Goal: Task Accomplishment & Management: Manage account settings

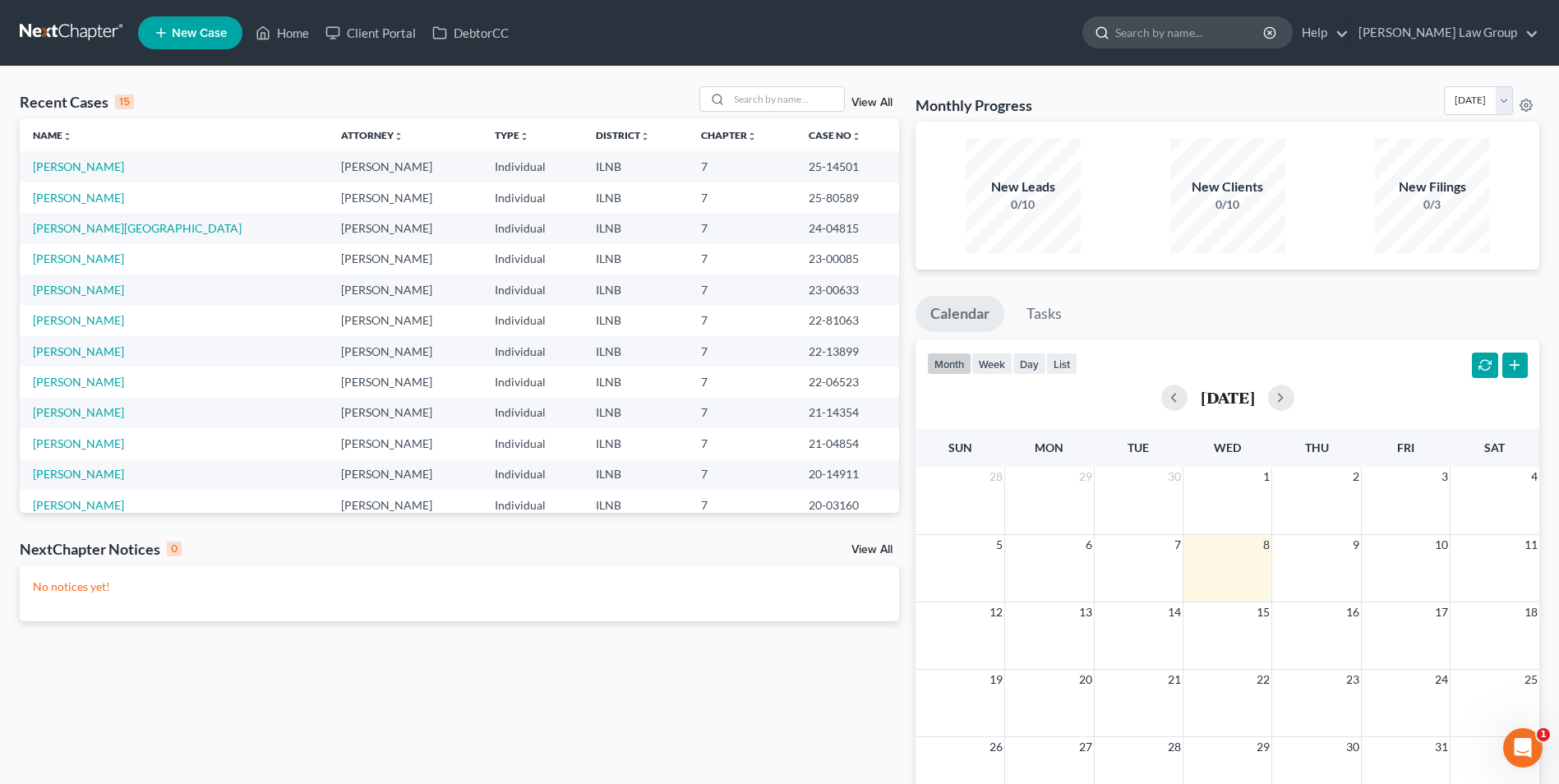
click at [1174, 28] on input "search" at bounding box center [1190, 32] width 150 height 31
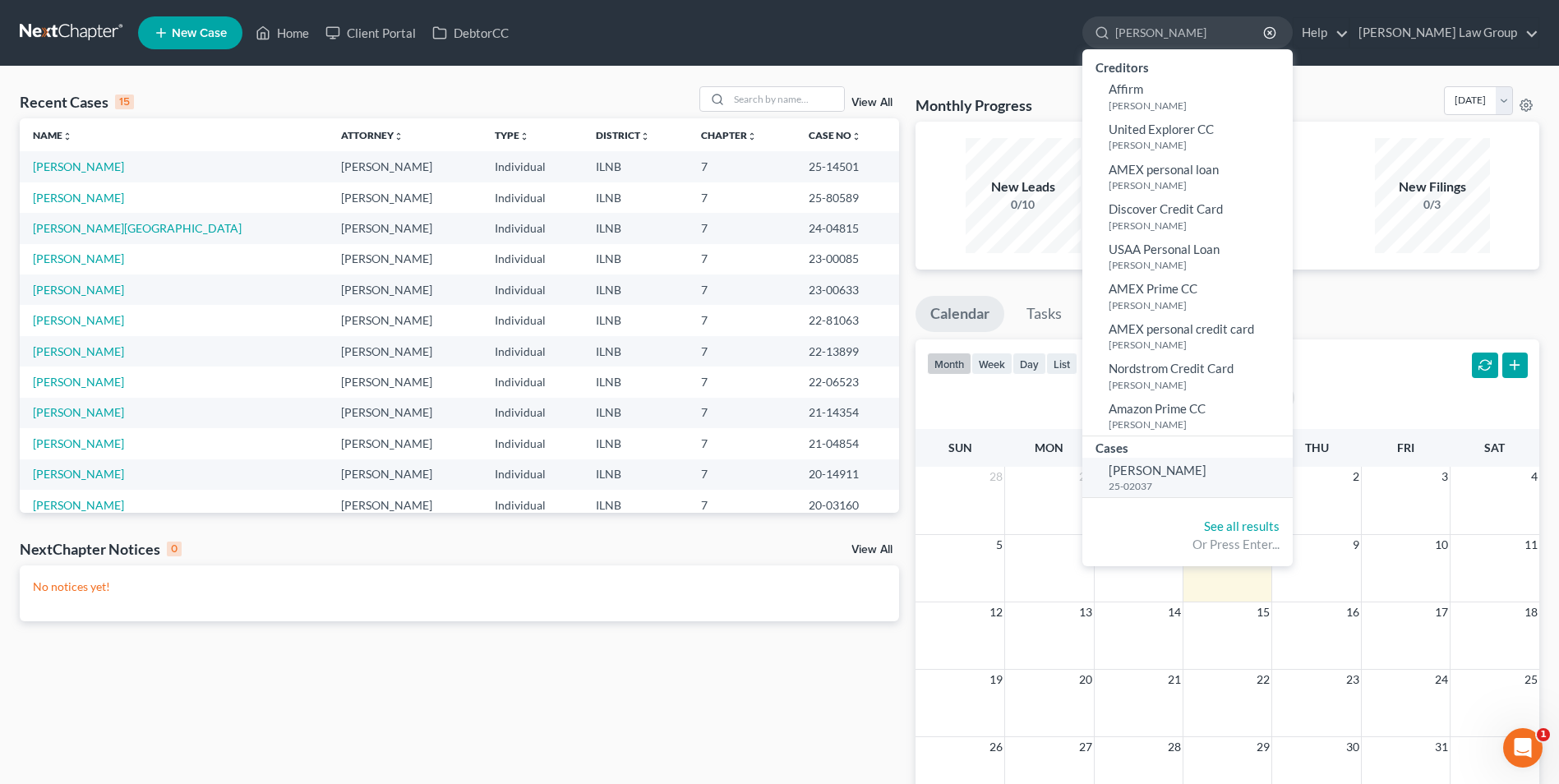
type input "[PERSON_NAME]"
click at [1171, 465] on span "[PERSON_NAME]" at bounding box center [1158, 469] width 98 height 14
select select "6"
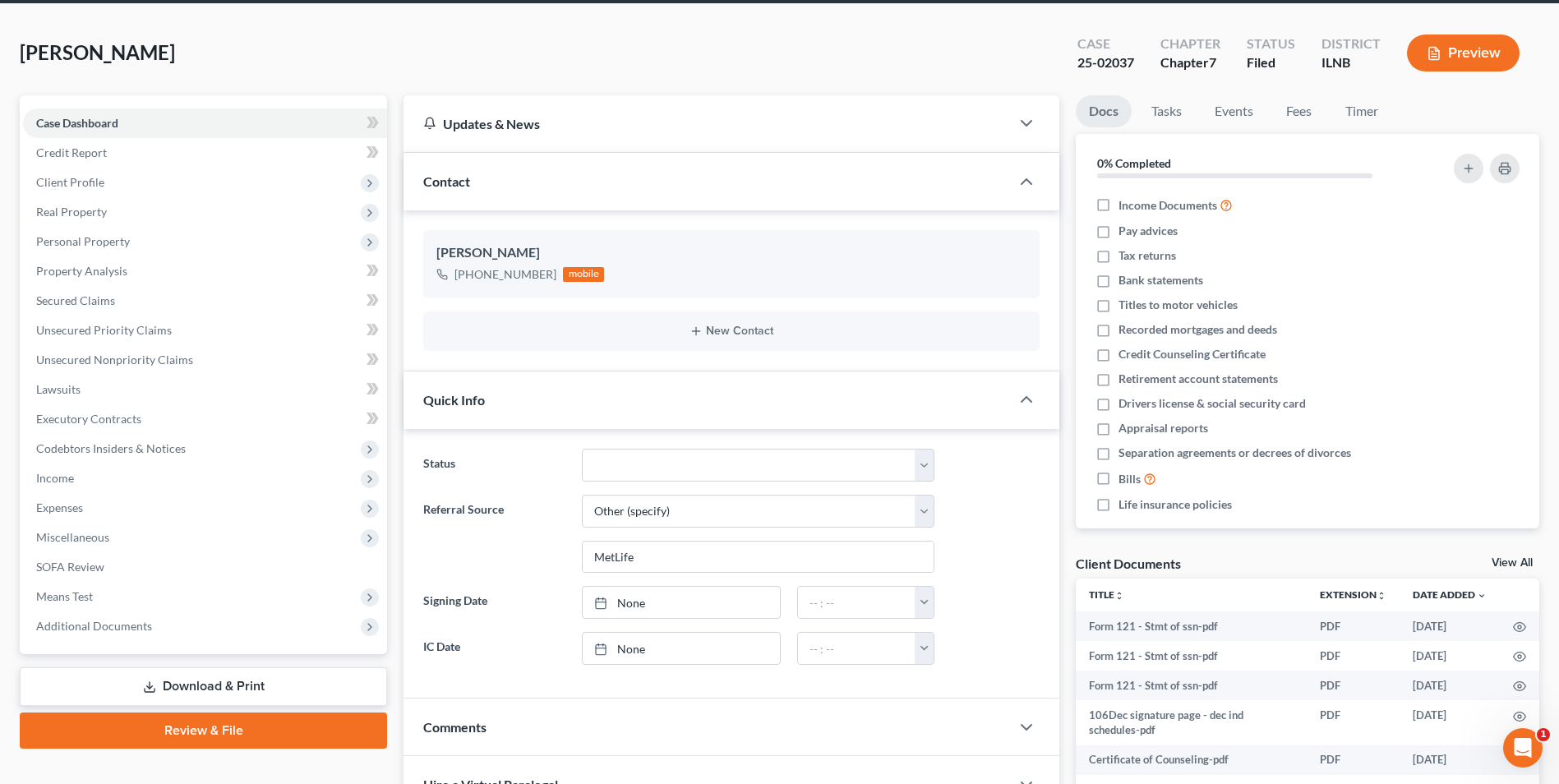
scroll to position [62, 0]
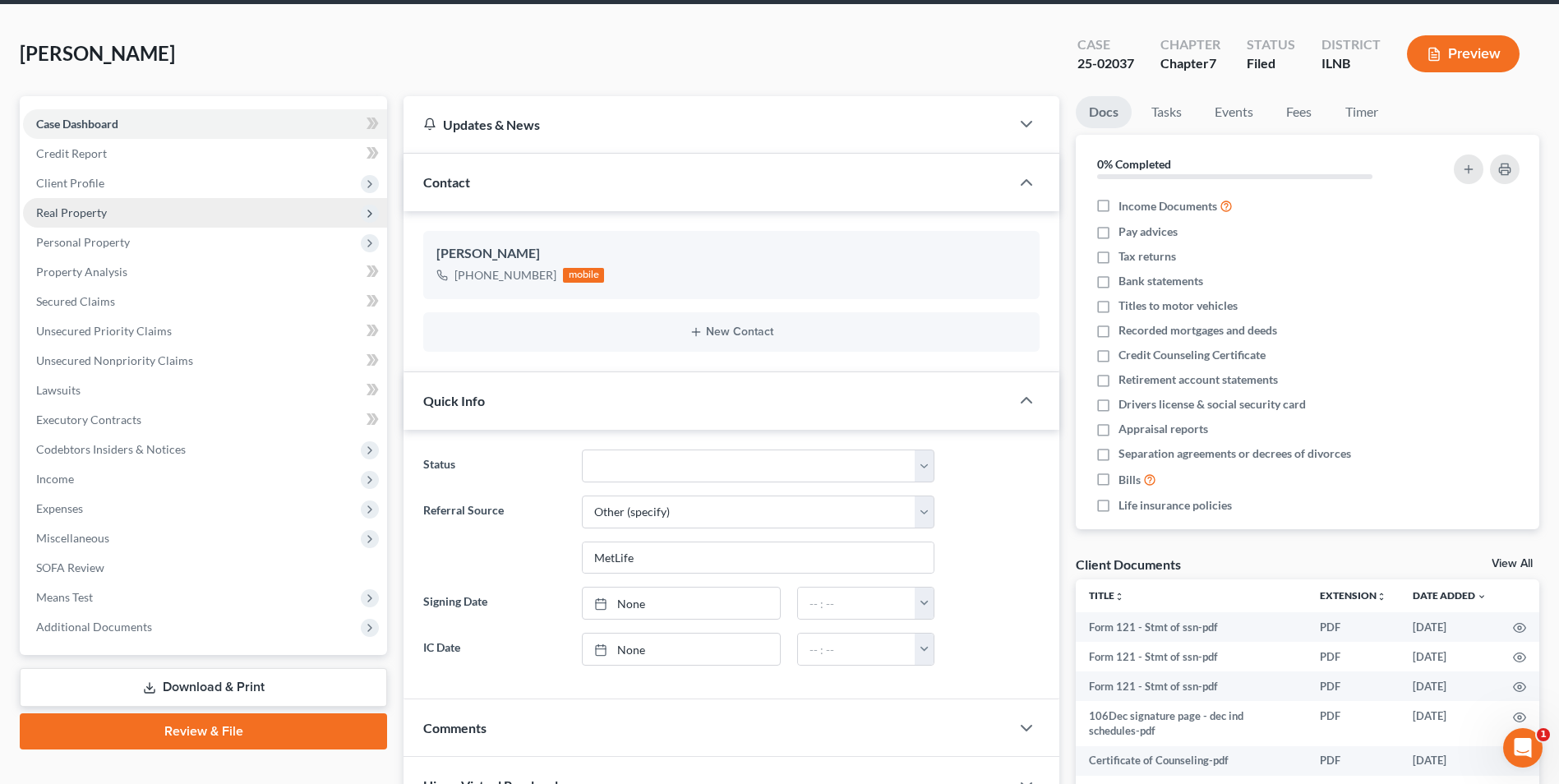
click at [98, 218] on span "Real Property" at bounding box center [71, 212] width 71 height 14
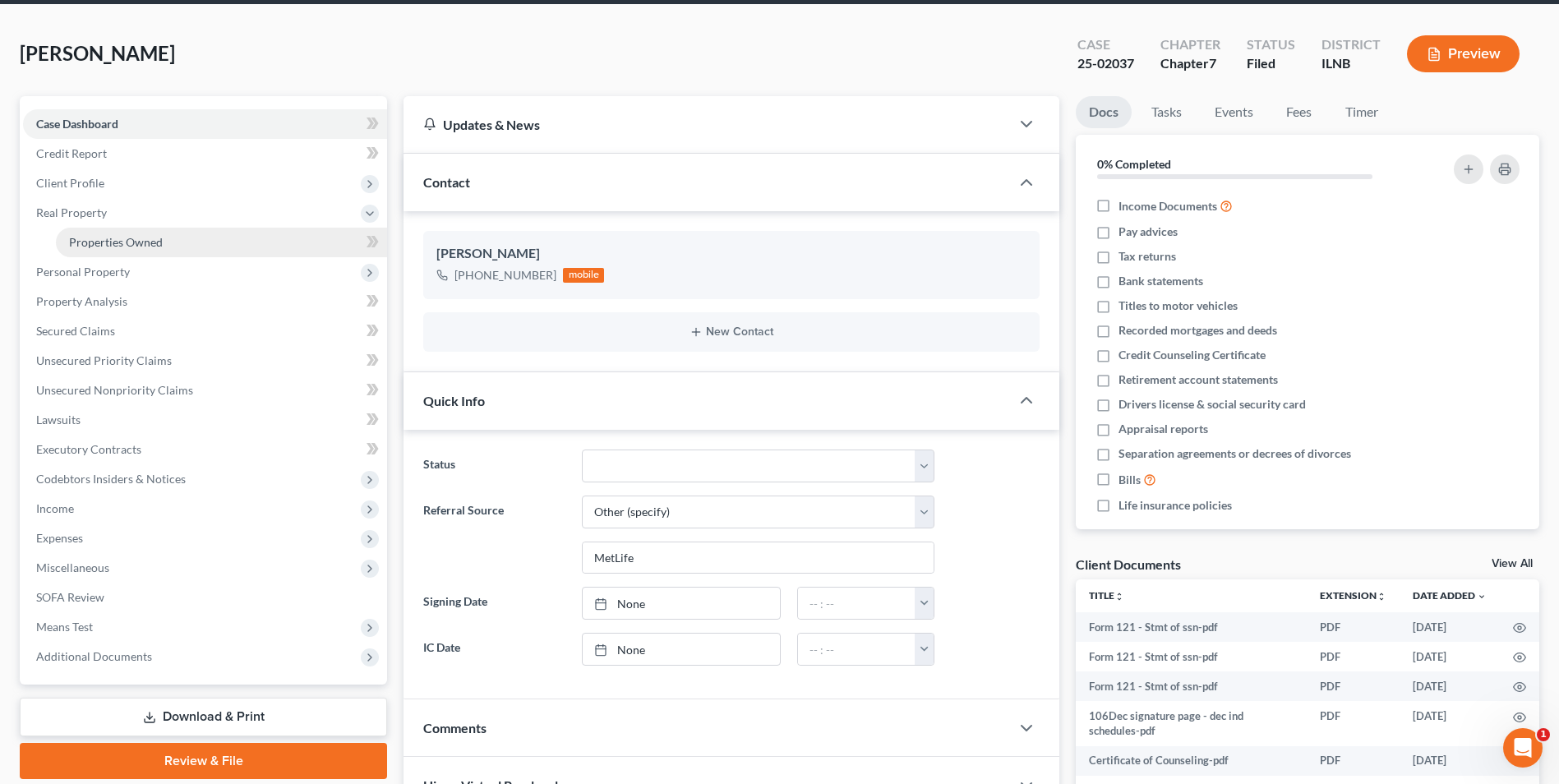
click at [120, 247] on span "Properties Owned" at bounding box center [116, 242] width 94 height 14
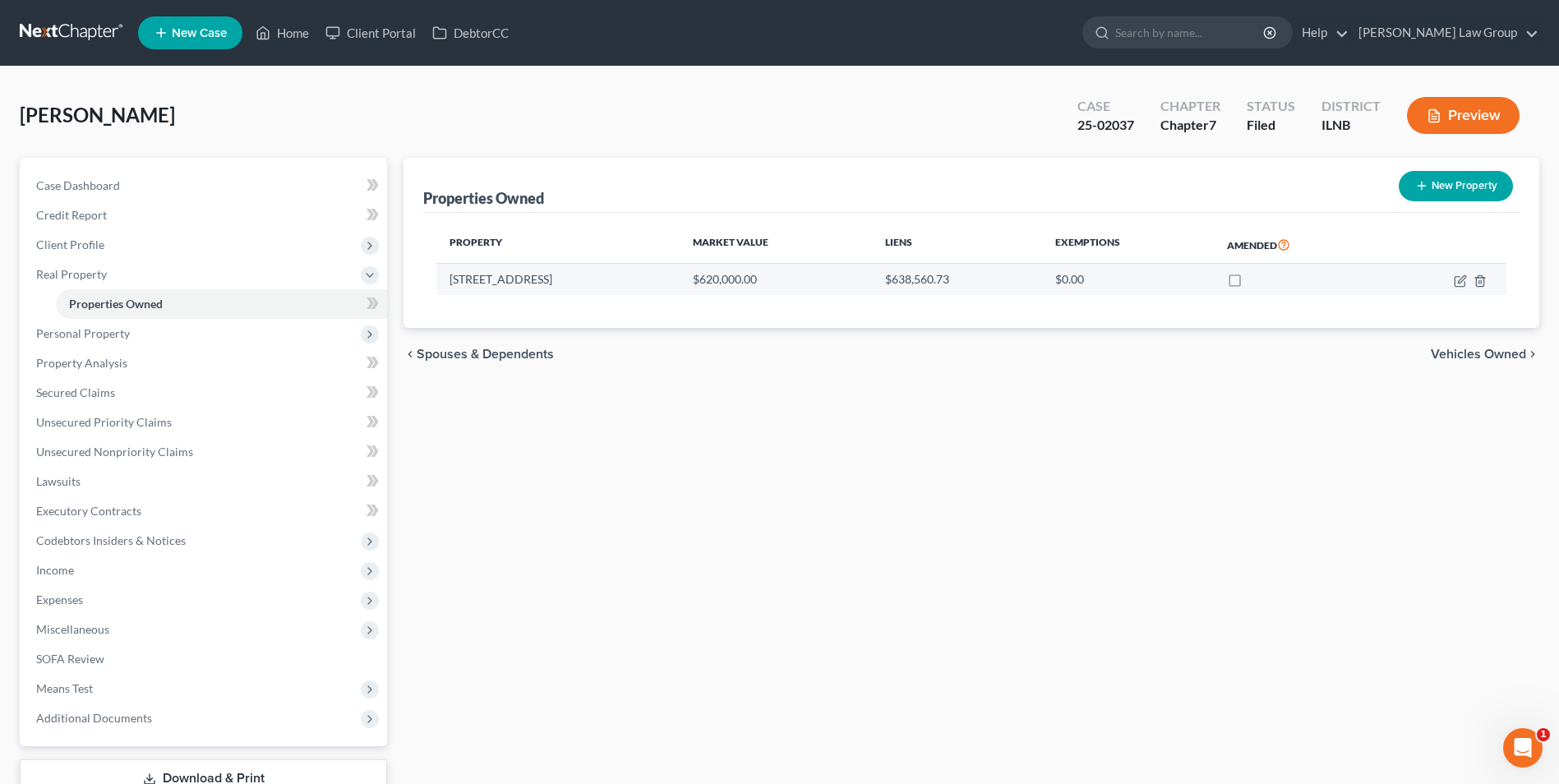
click at [501, 282] on td "[STREET_ADDRESS]" at bounding box center [558, 279] width 243 height 31
click at [1458, 285] on icon "button" at bounding box center [1461, 281] width 13 height 13
select select "14"
select select "2"
select select "5"
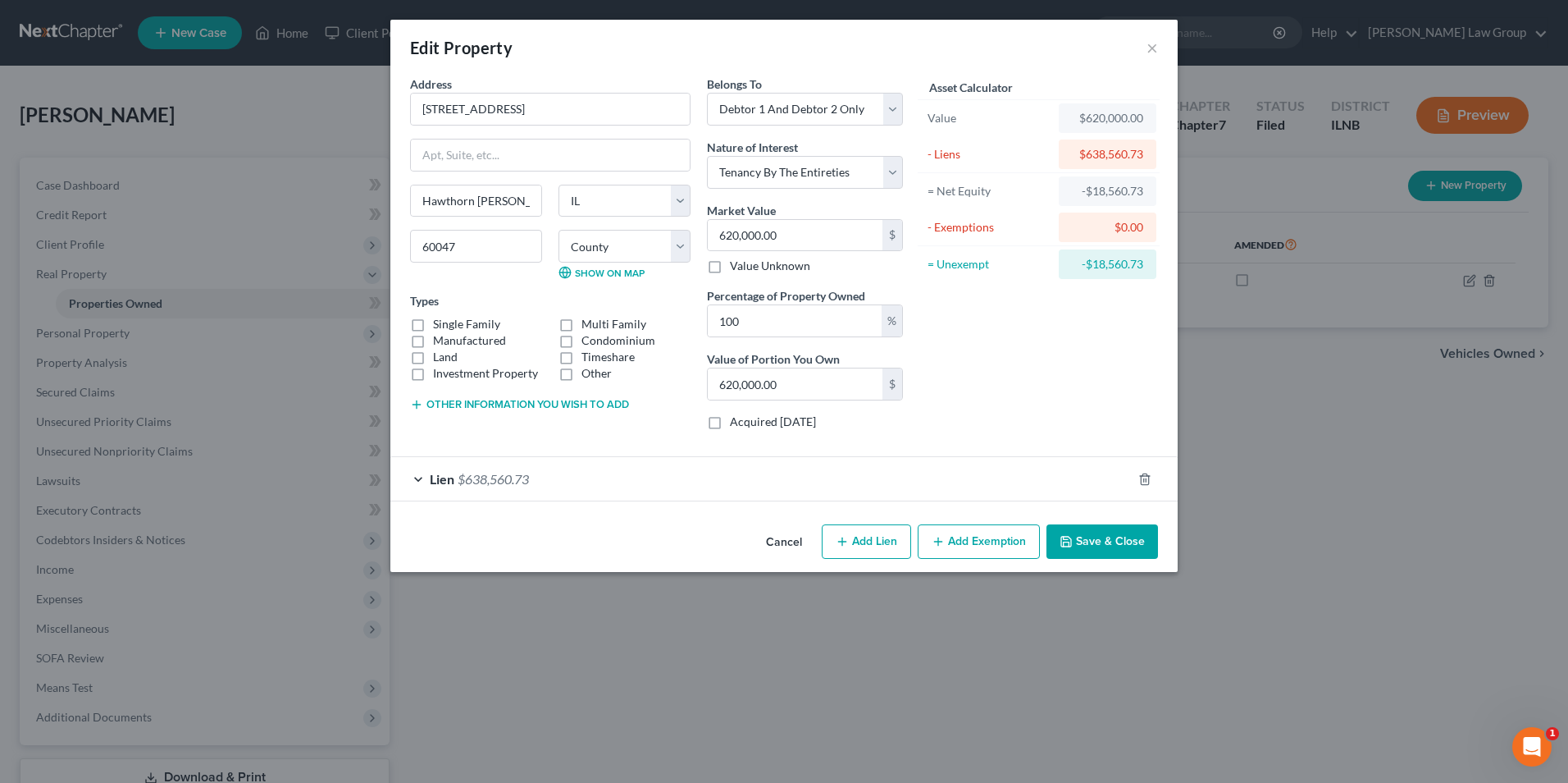
click at [419, 471] on div "Lien $638,560.73" at bounding box center [761, 479] width 741 height 43
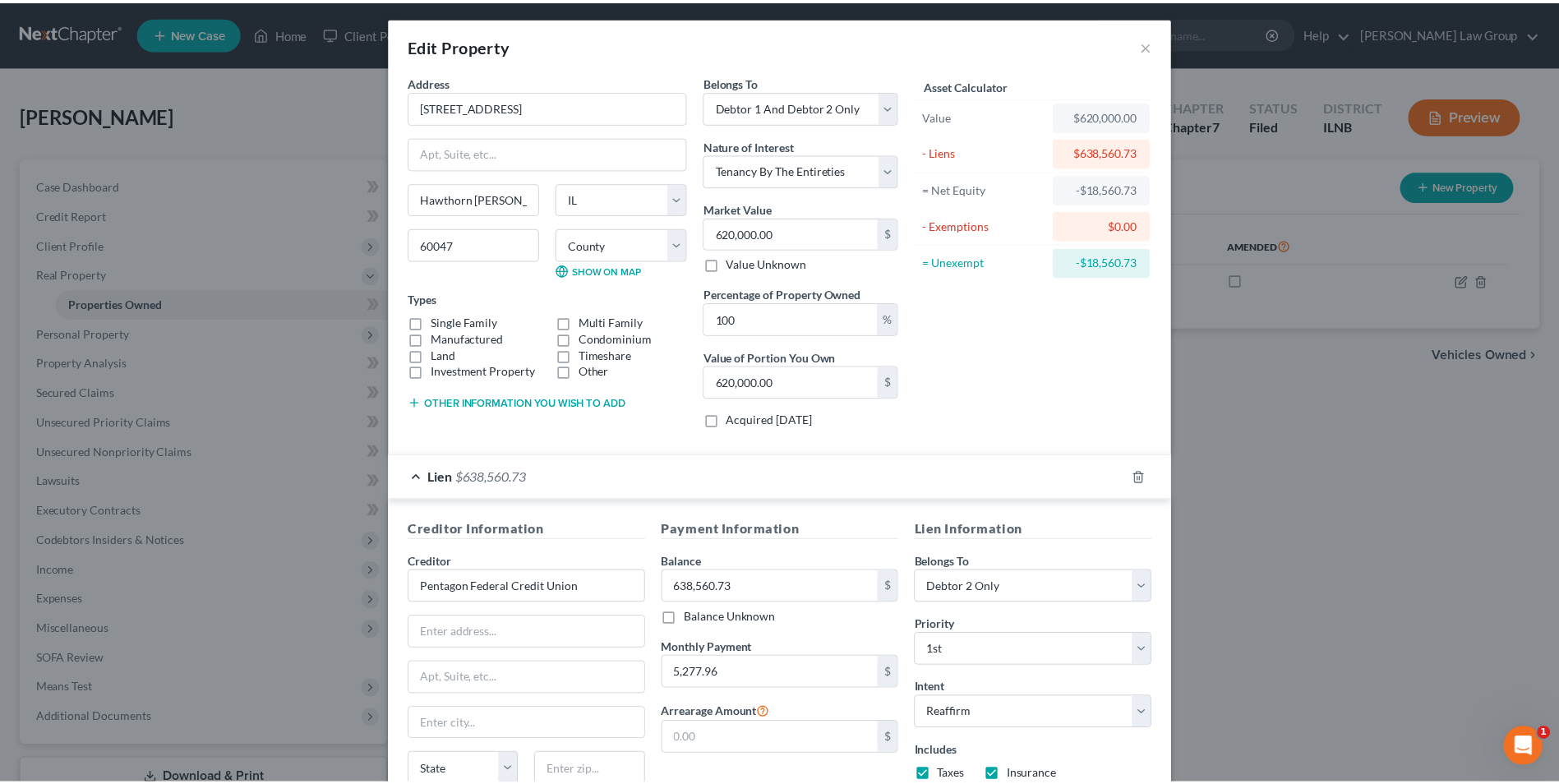
scroll to position [2, 0]
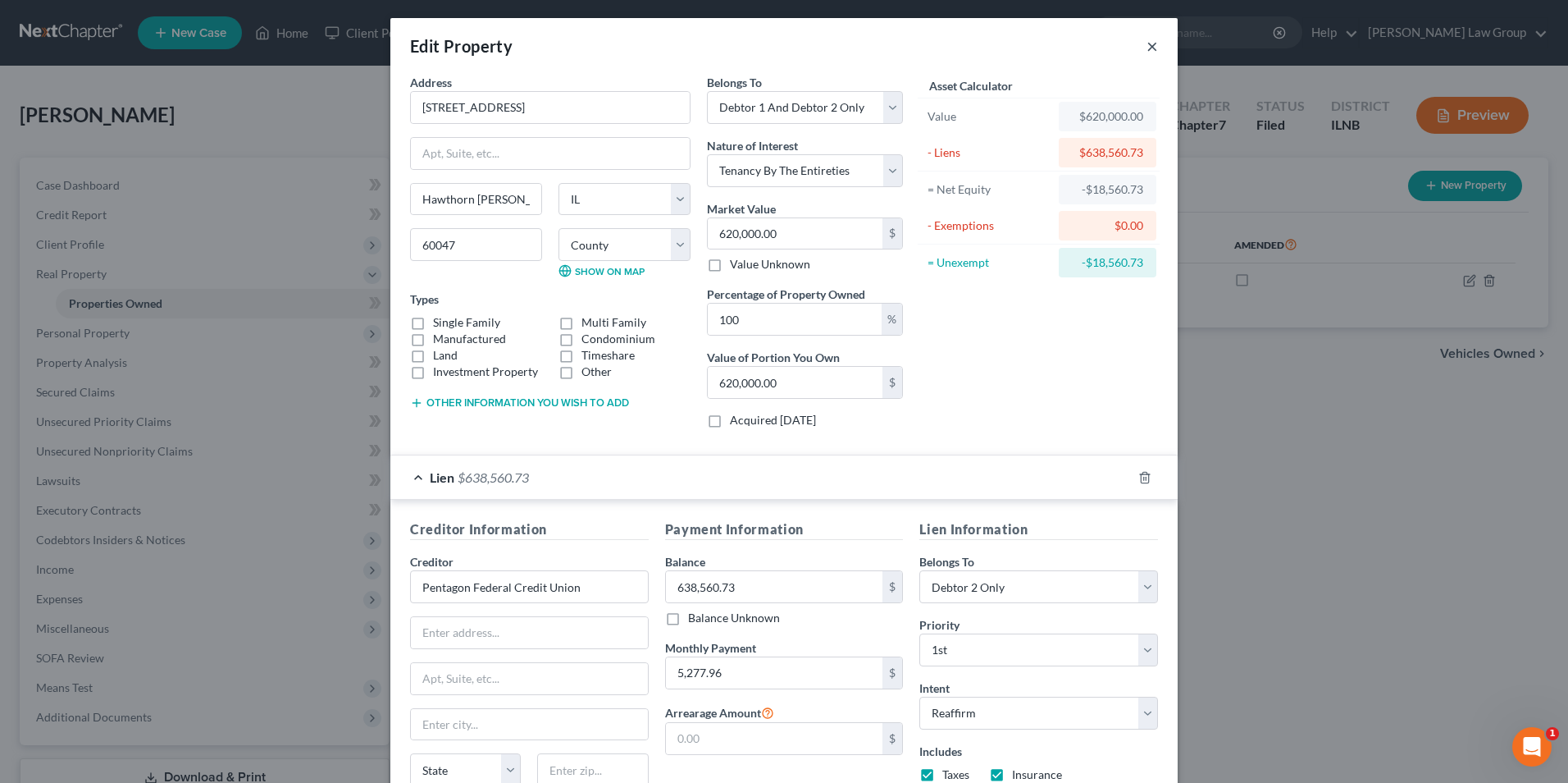
click at [1148, 47] on button "×" at bounding box center [1152, 46] width 12 height 20
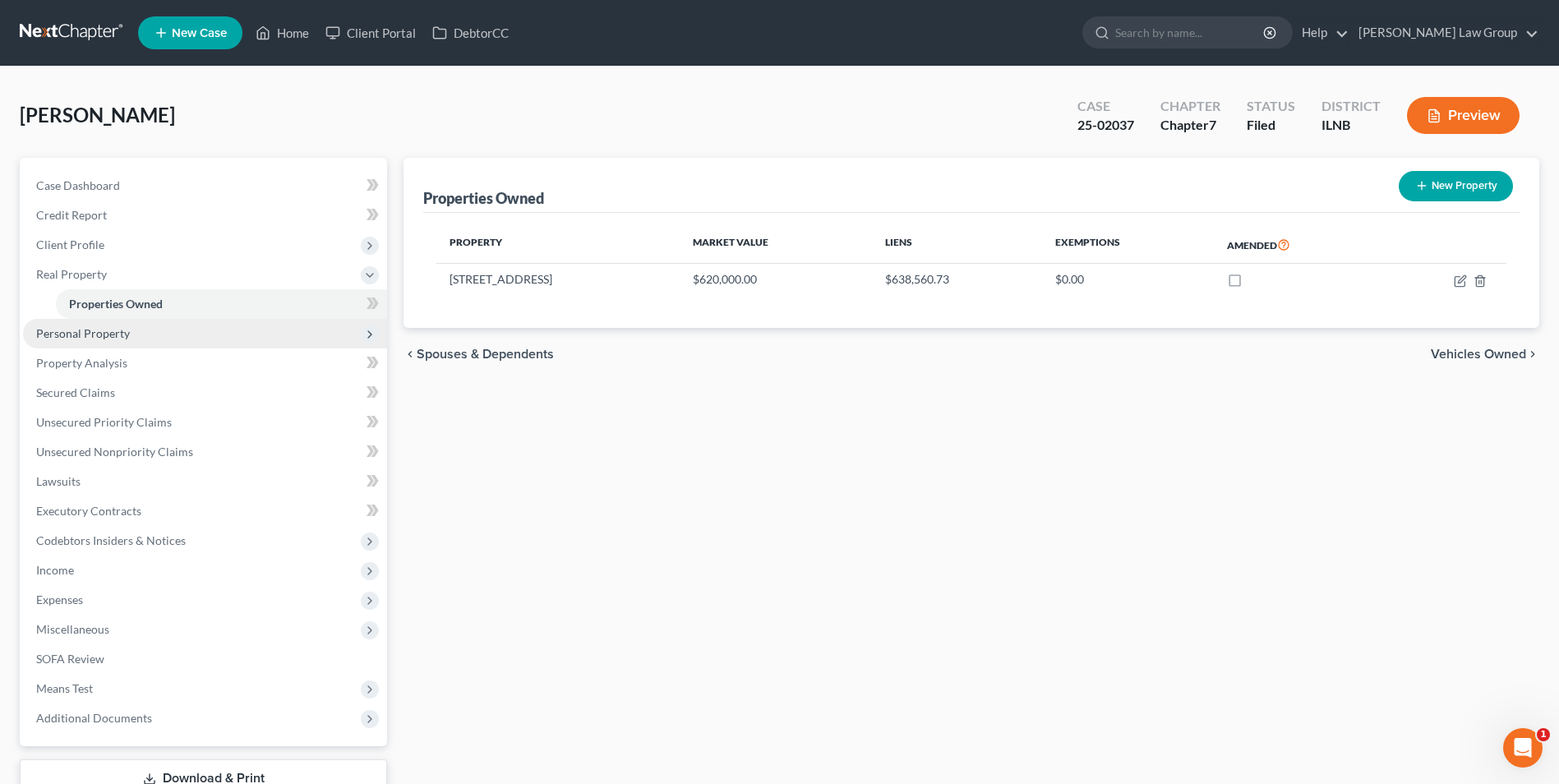
click at [76, 334] on span "Personal Property" at bounding box center [83, 334] width 94 height 14
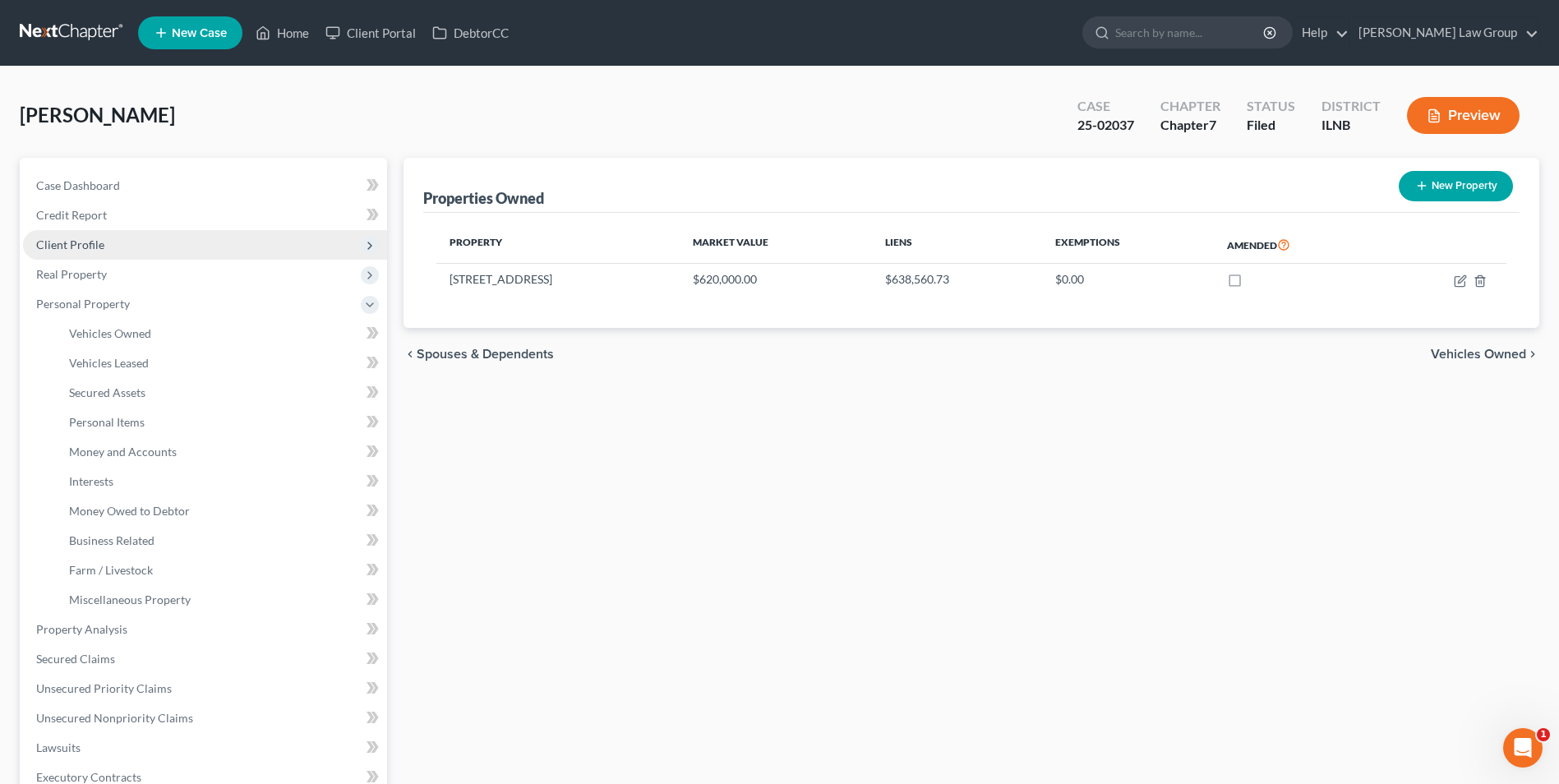
click at [86, 252] on span "Client Profile" at bounding box center [205, 245] width 364 height 30
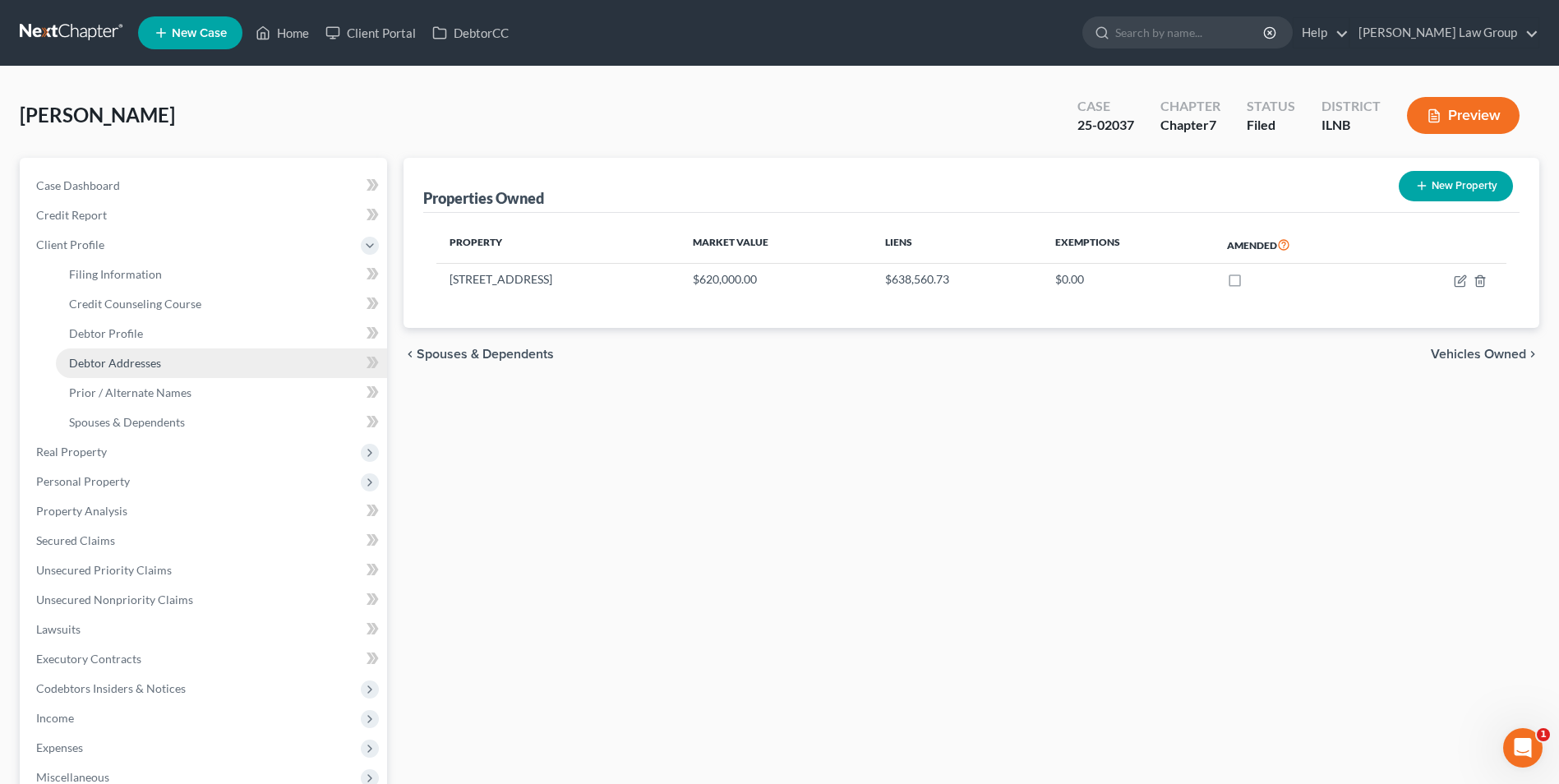
click at [110, 362] on span "Debtor Addresses" at bounding box center [115, 363] width 92 height 14
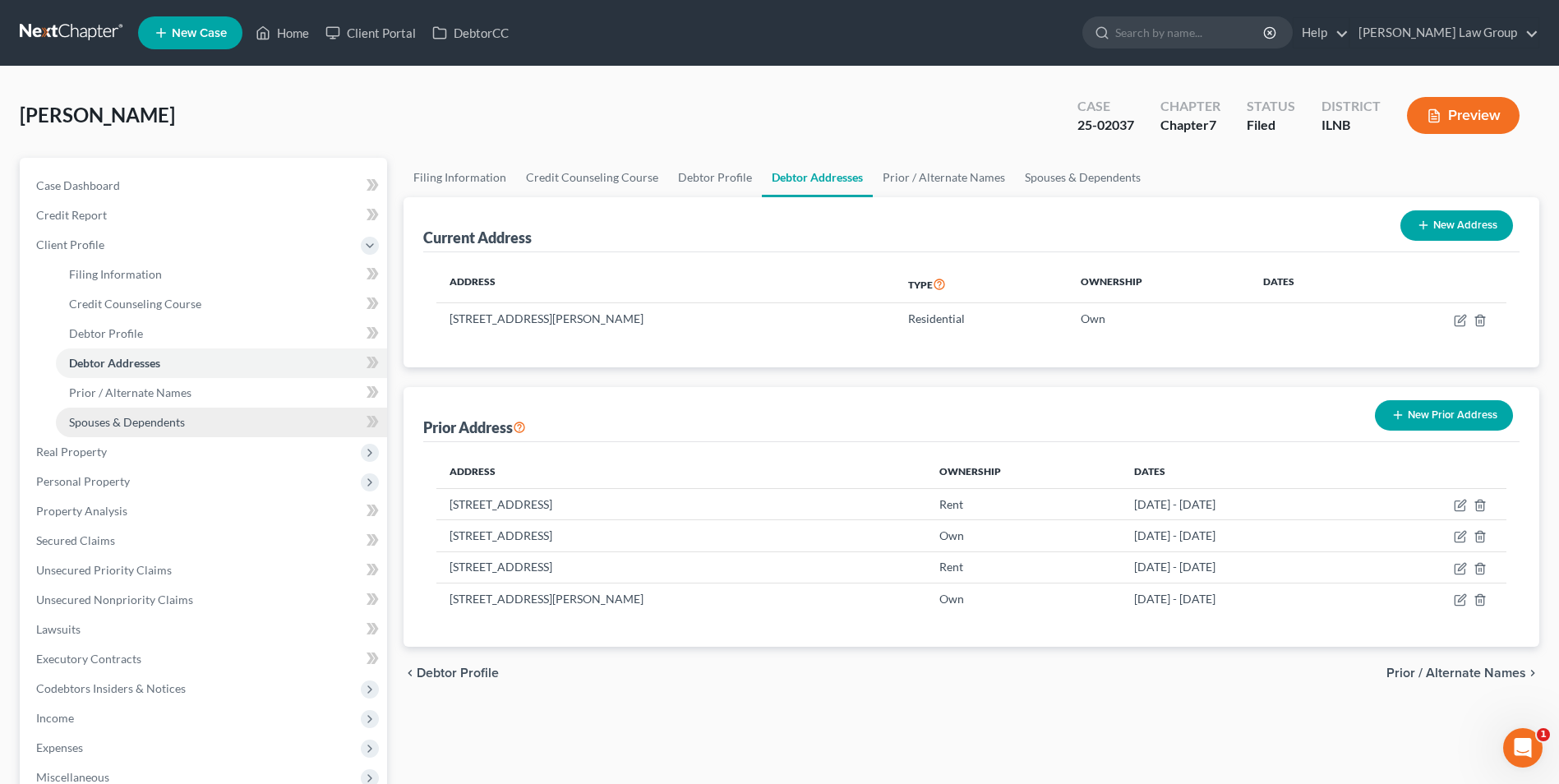
click at [148, 417] on span "Spouses & Dependents" at bounding box center [127, 422] width 116 height 14
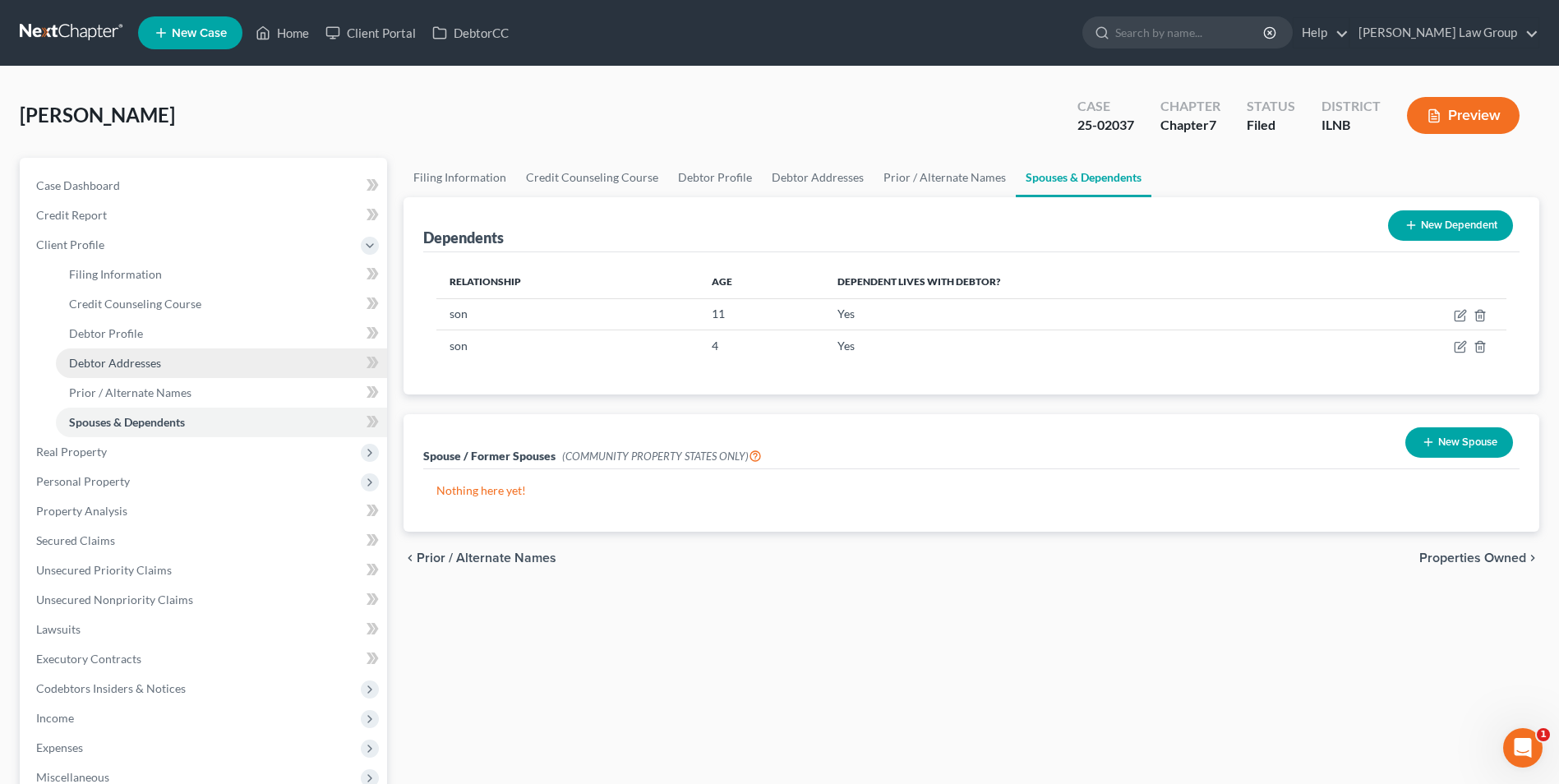
click at [128, 365] on span "Debtor Addresses" at bounding box center [115, 363] width 92 height 14
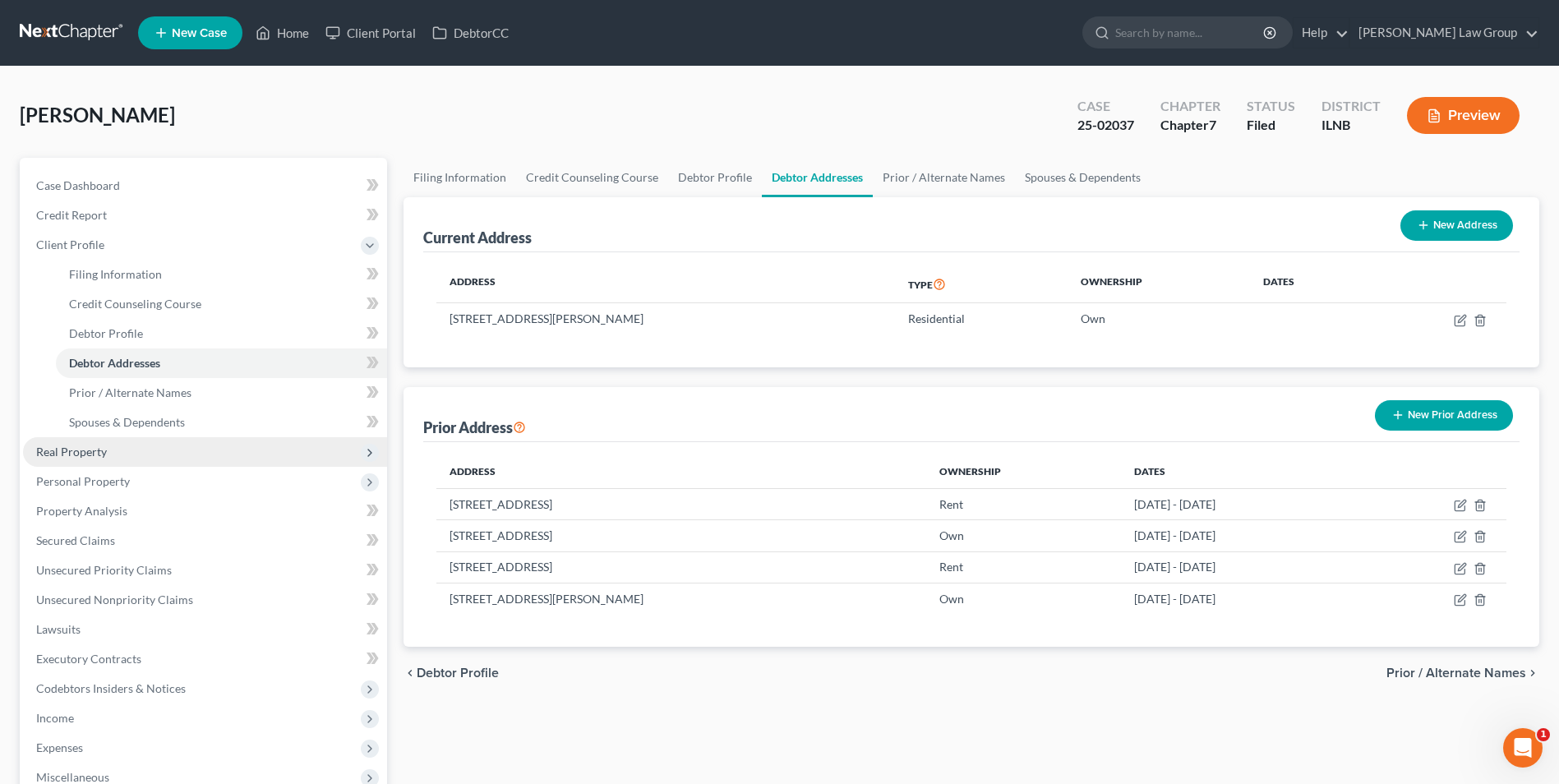
click at [85, 450] on span "Real Property" at bounding box center [71, 451] width 71 height 14
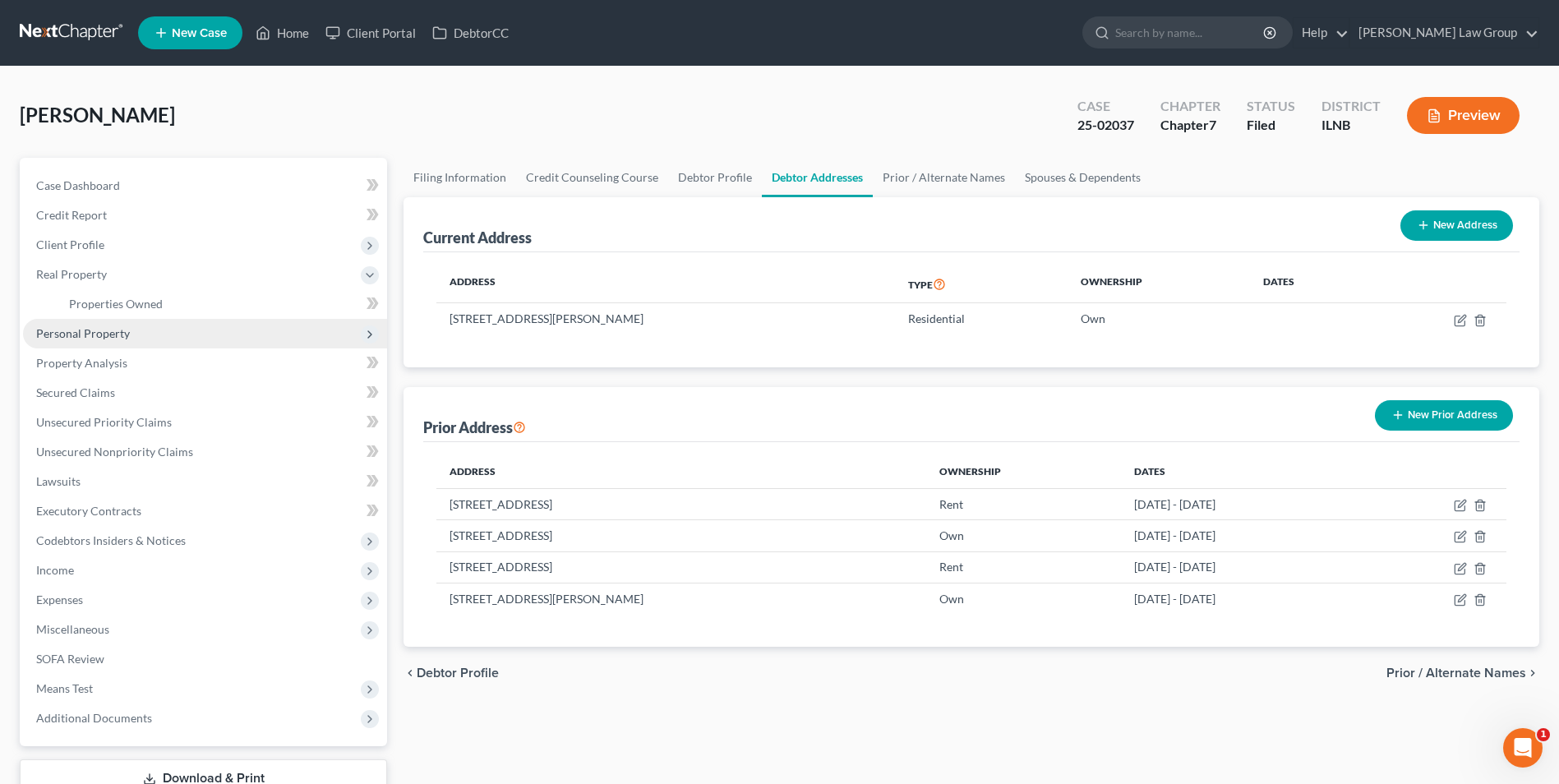
click at [110, 334] on span "Personal Property" at bounding box center [83, 334] width 94 height 14
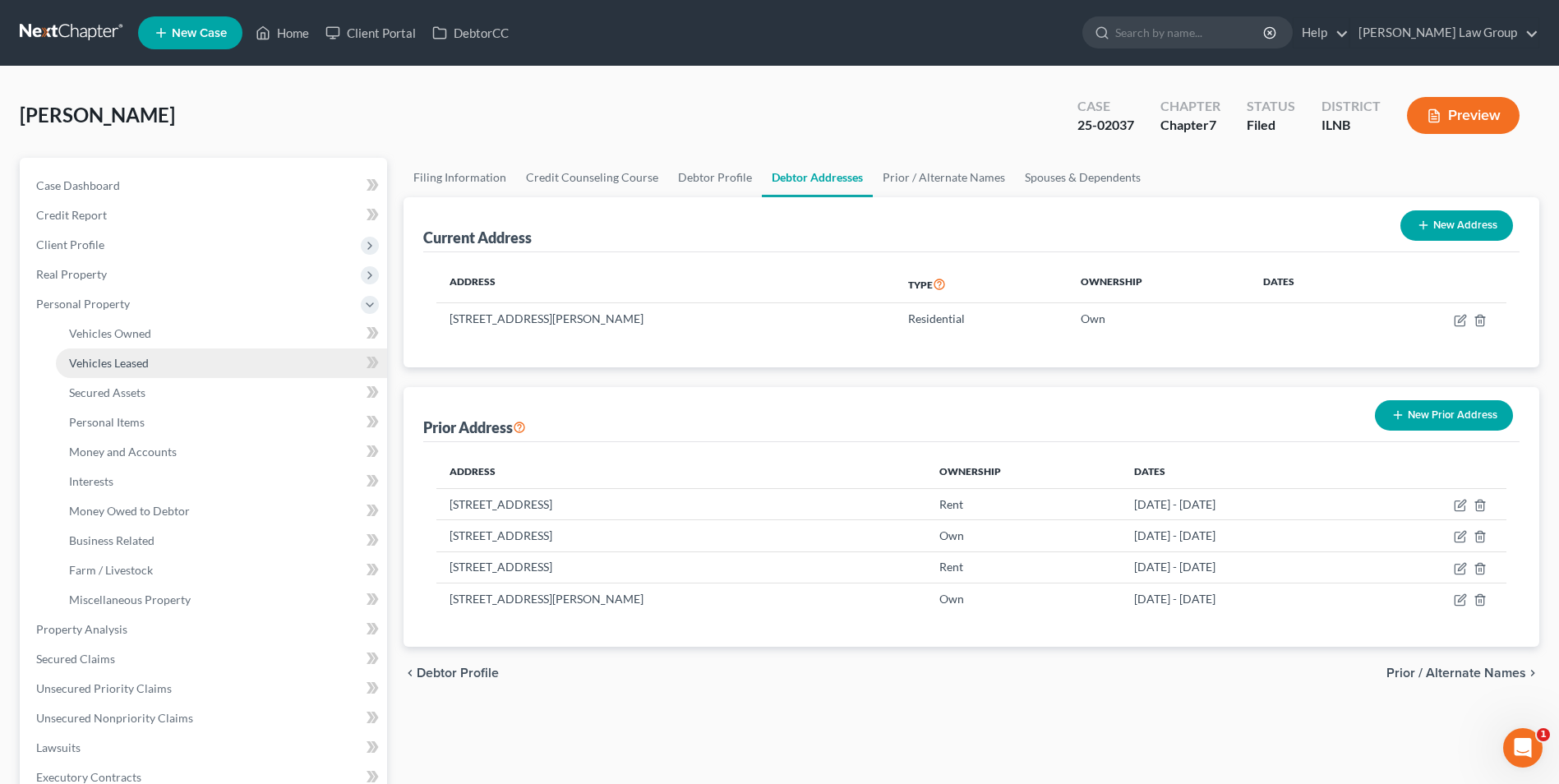
click at [111, 369] on span "Vehicles Leased" at bounding box center [109, 363] width 80 height 14
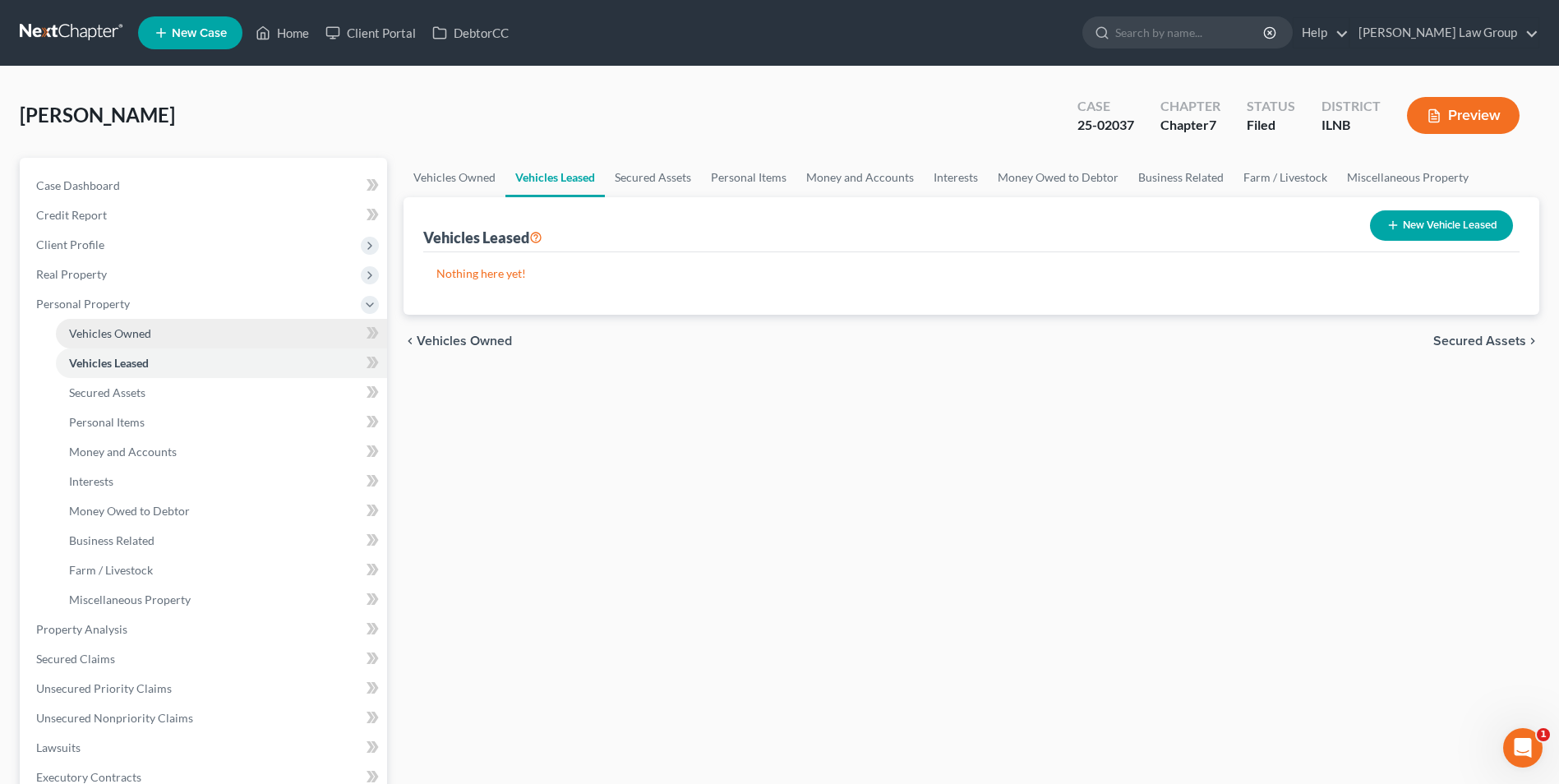
click at [111, 337] on span "Vehicles Owned" at bounding box center [110, 334] width 82 height 14
